Goal: Transaction & Acquisition: Download file/media

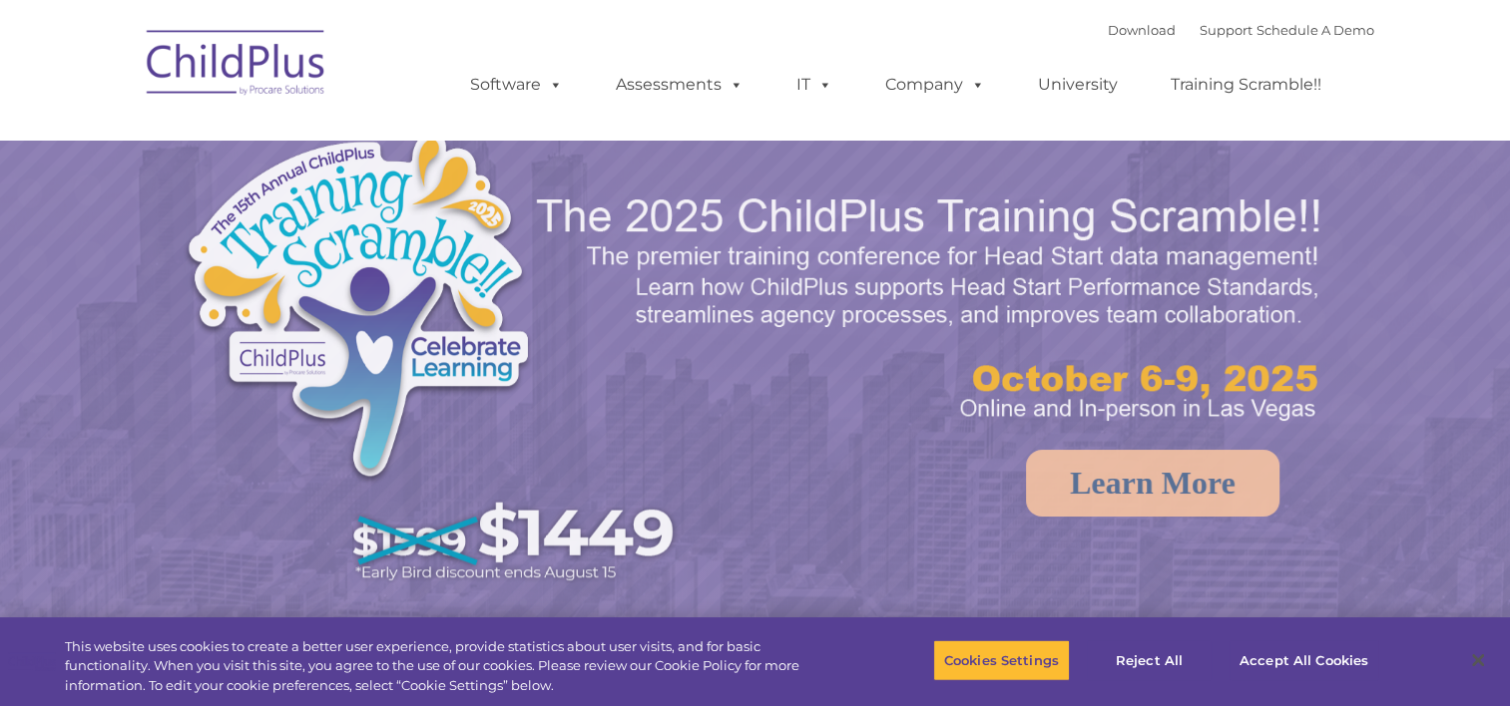
select select "MEDIUM"
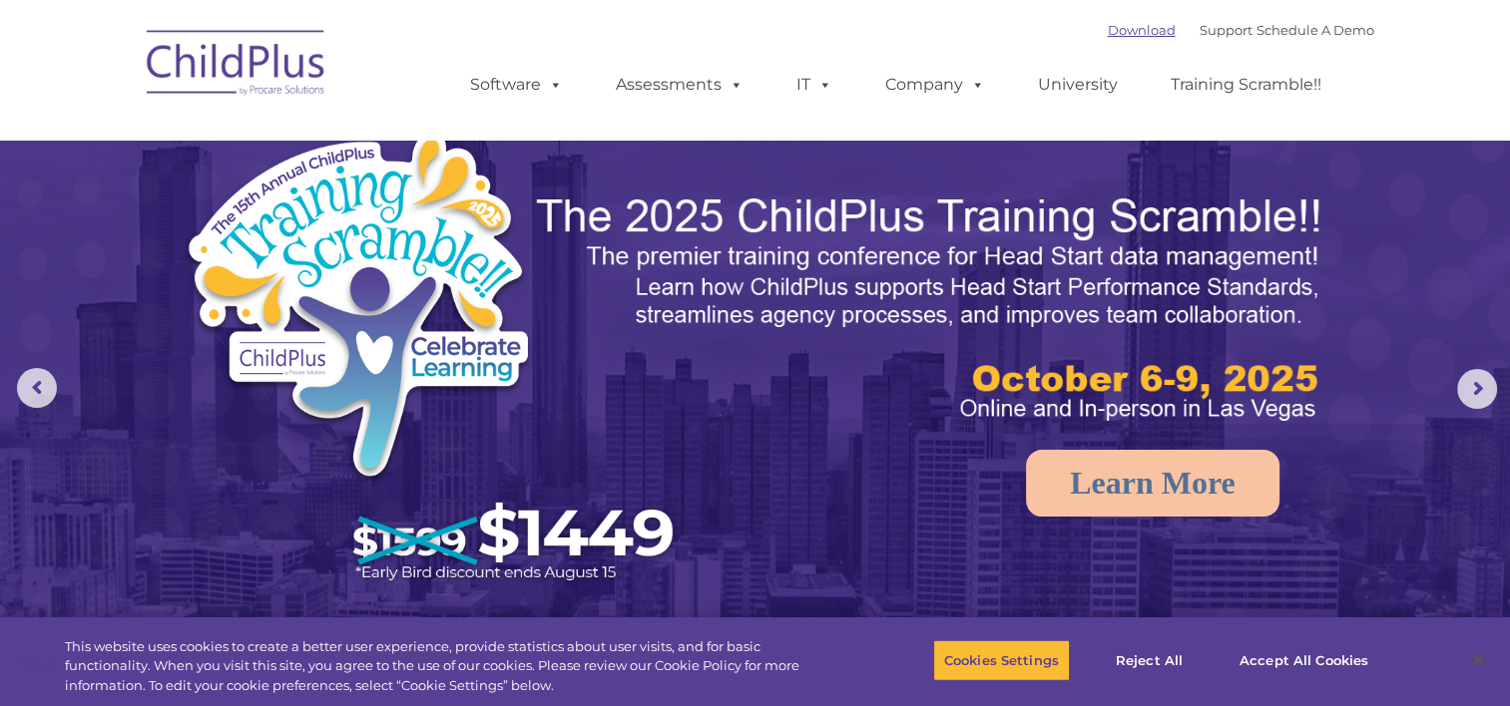
click at [1107, 30] on link "Download" at bounding box center [1141, 30] width 68 height 16
click at [1291, 661] on button "Accept All Cookies" at bounding box center [1303, 661] width 151 height 42
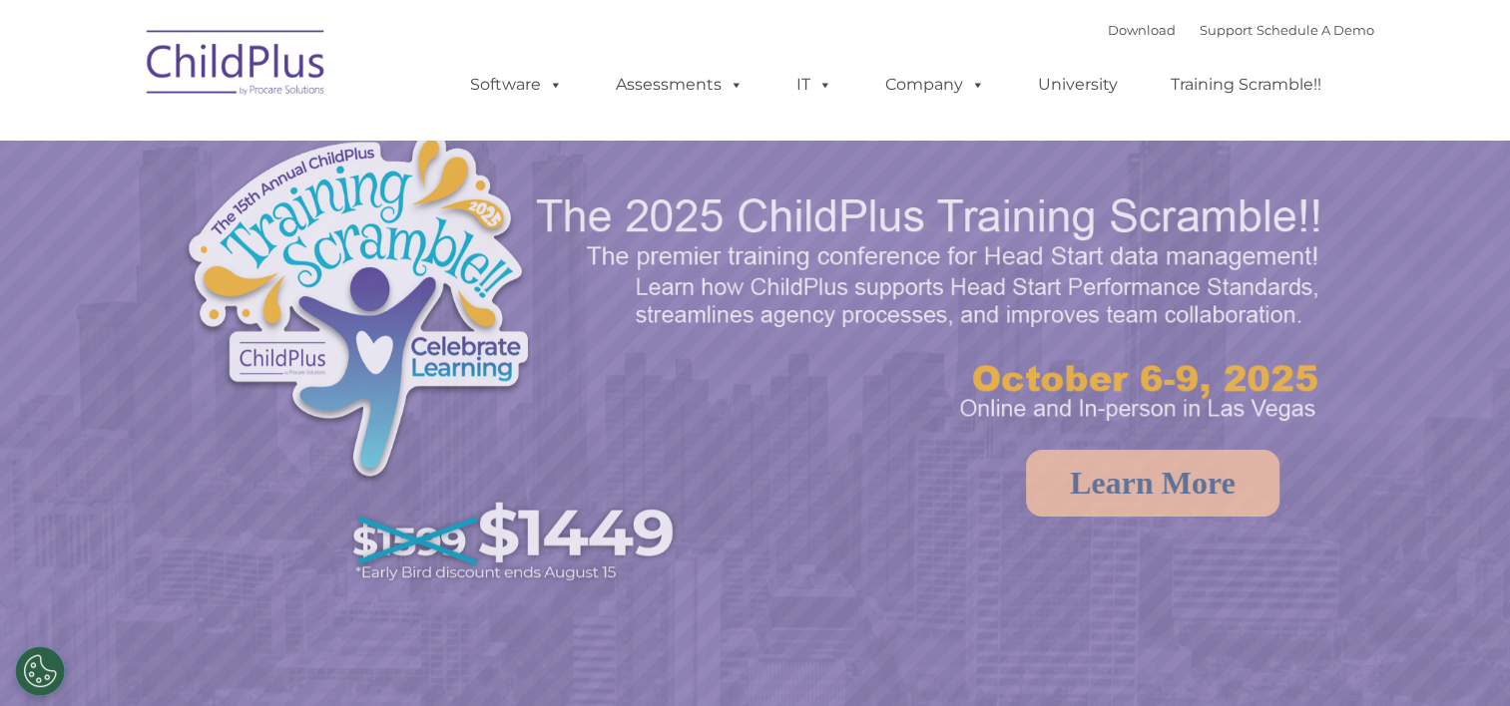
select select "MEDIUM"
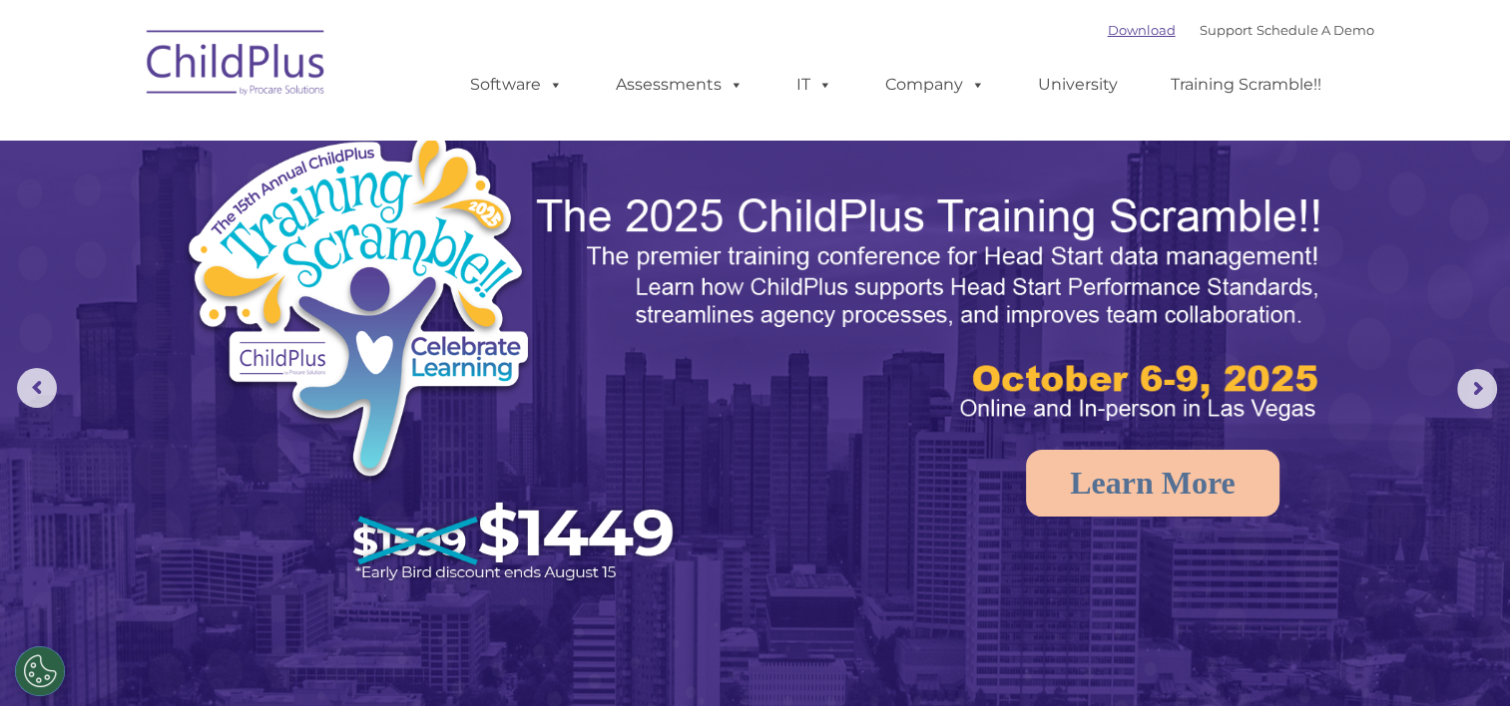
click at [1107, 33] on link "Download" at bounding box center [1141, 30] width 68 height 16
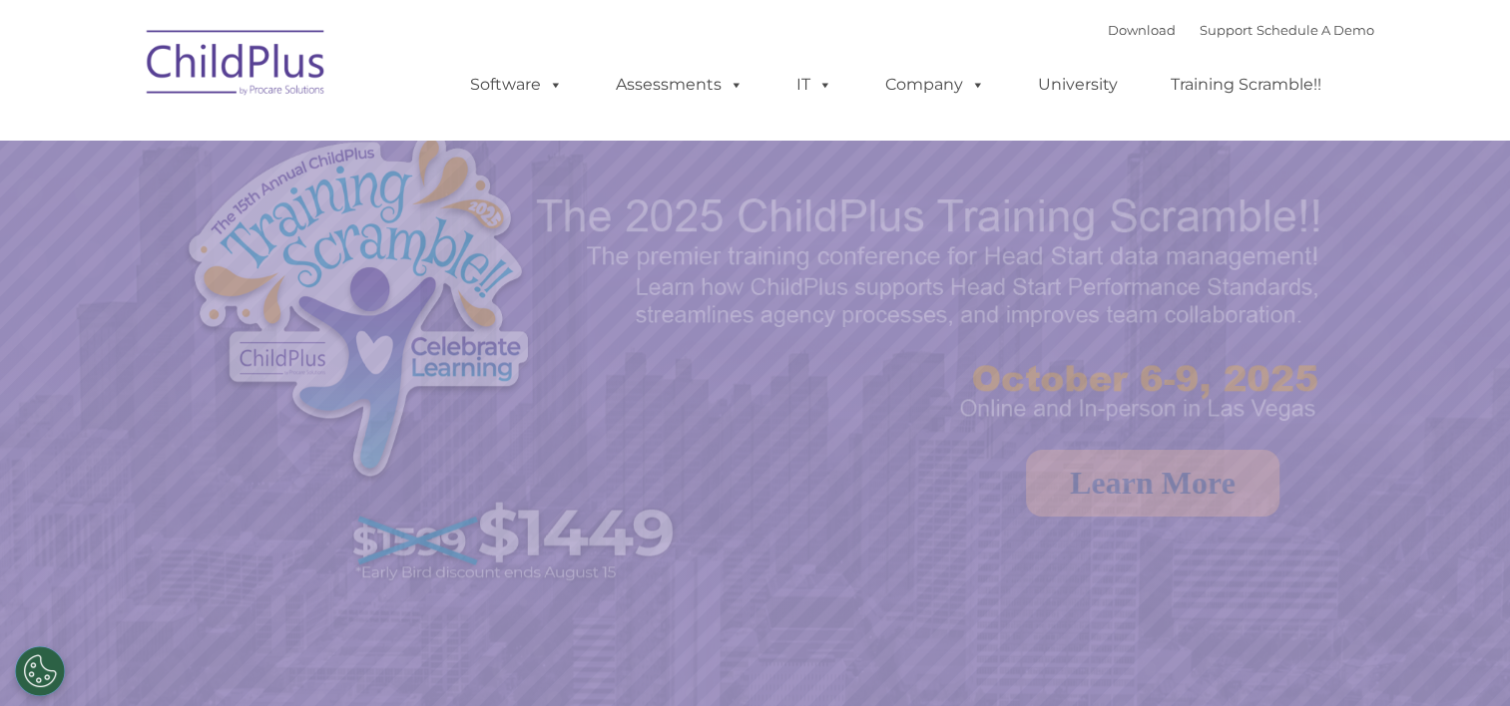
select select "MEDIUM"
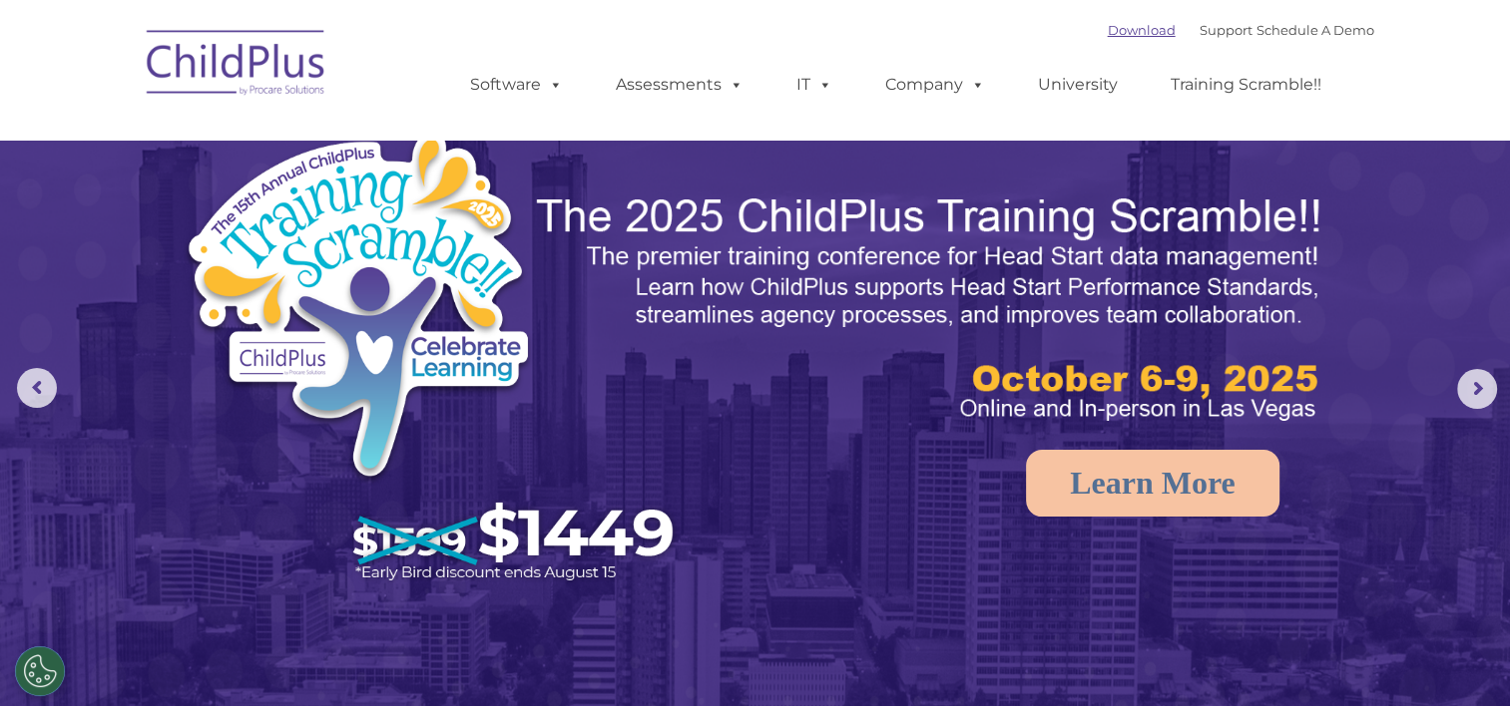
click at [1107, 28] on link "Download" at bounding box center [1141, 30] width 68 height 16
